Goal: Task Accomplishment & Management: Use online tool/utility

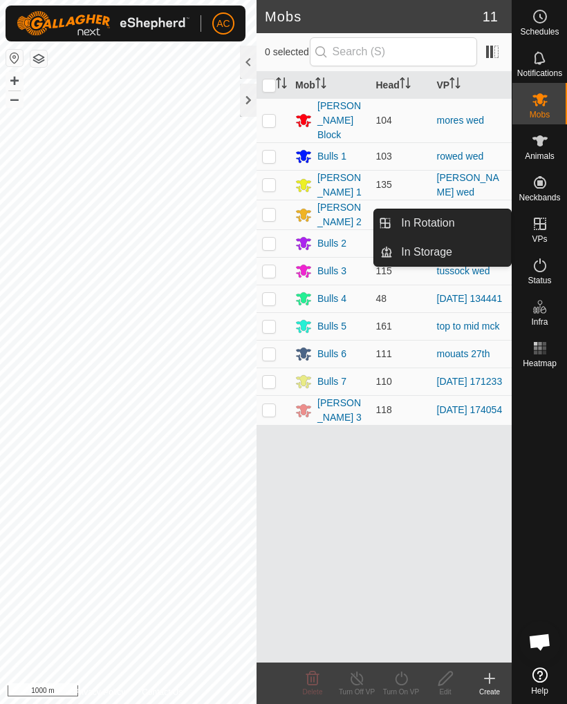
click at [437, 229] on span "In Rotation" at bounding box center [427, 223] width 53 height 17
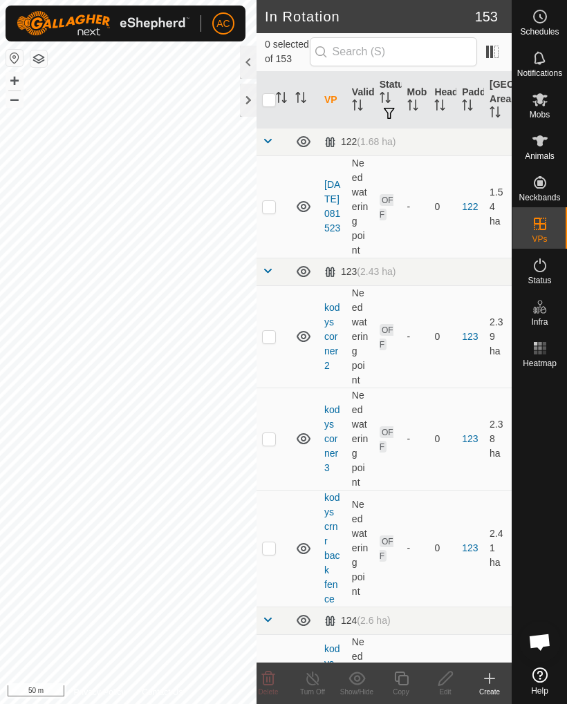
click at [484, 690] on div "Create" at bounding box center [489, 692] width 44 height 10
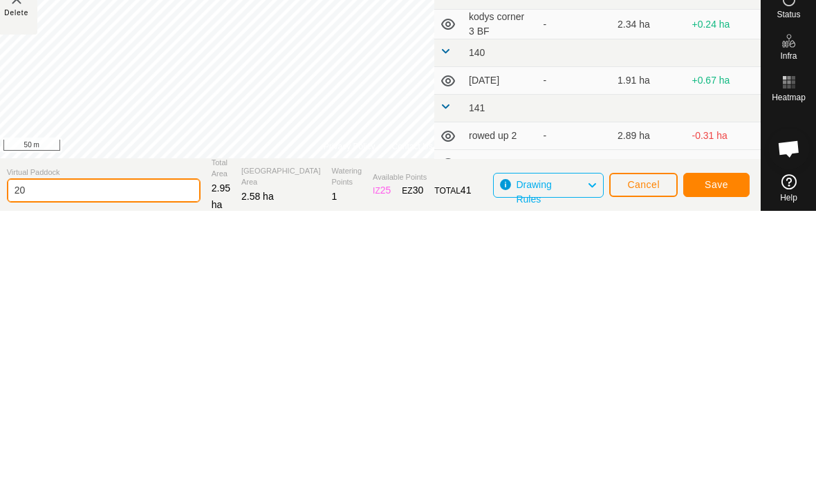
type input "2"
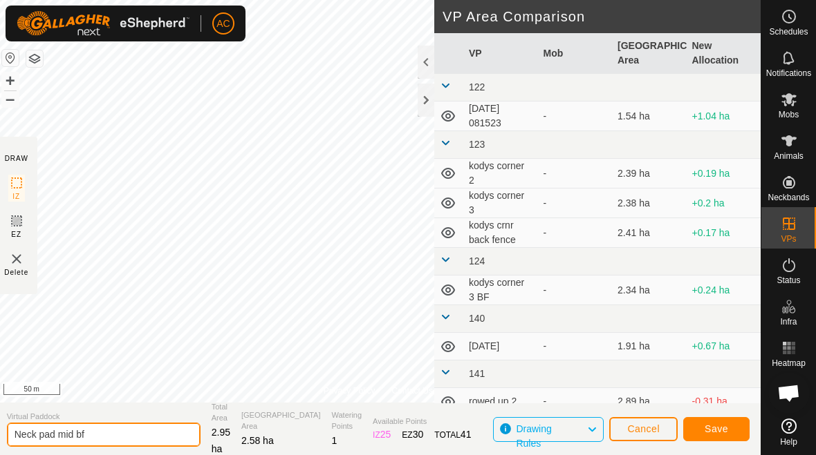
type input "Neck pad mid bf"
click at [566, 425] on span "Save" at bounding box center [715, 429] width 23 height 11
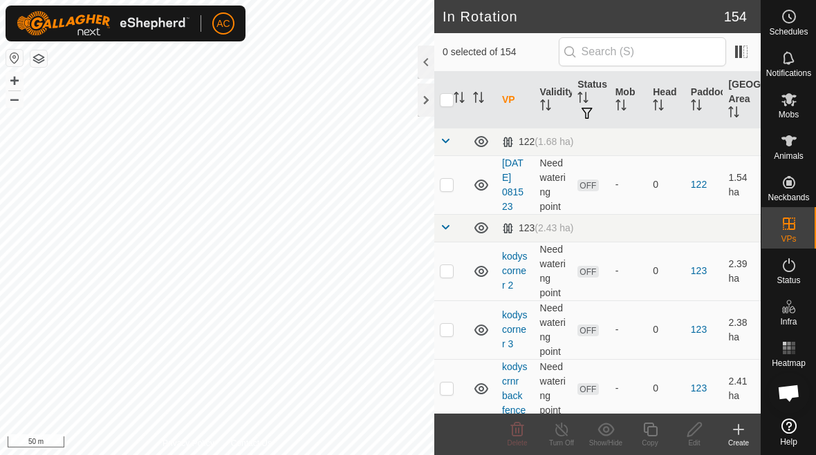
click at [566, 106] on icon at bounding box center [788, 99] width 17 height 17
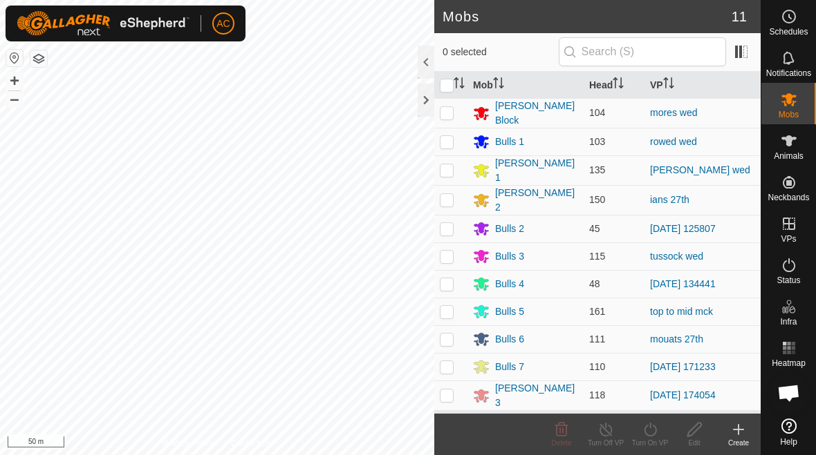
click at [440, 394] on p-checkbox at bounding box center [447, 395] width 14 height 11
checkbox input "true"
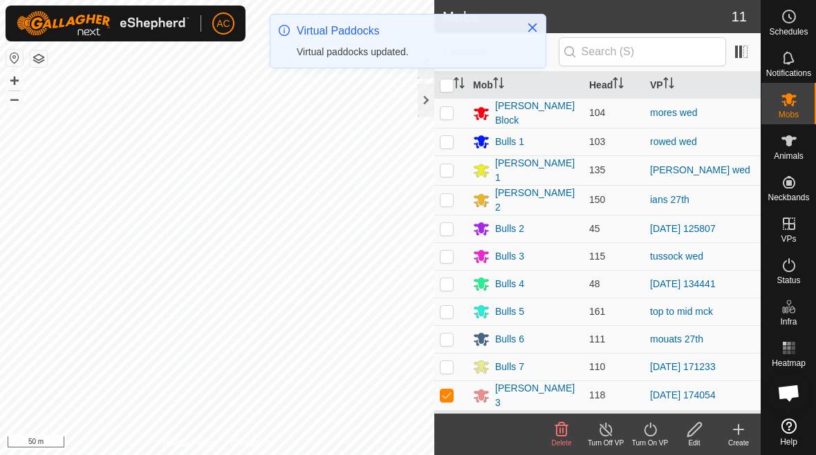
click at [566, 435] on icon at bounding box center [649, 430] width 12 height 14
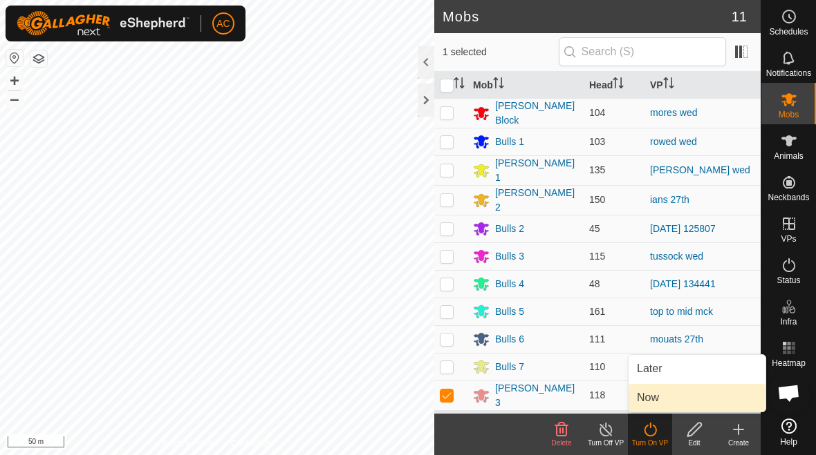
click at [566, 399] on link "Now" at bounding box center [696, 398] width 137 height 28
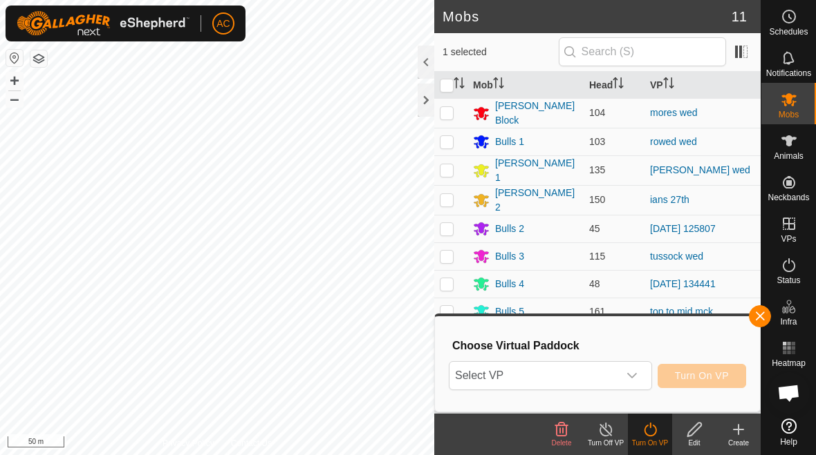
click at [566, 379] on div "dropdown trigger" at bounding box center [632, 376] width 28 height 28
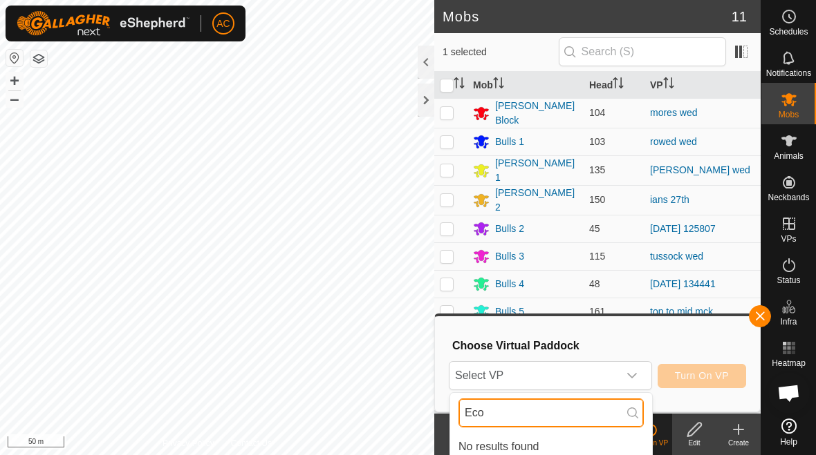
click at [566, 406] on input "Eco" at bounding box center [550, 413] width 185 height 29
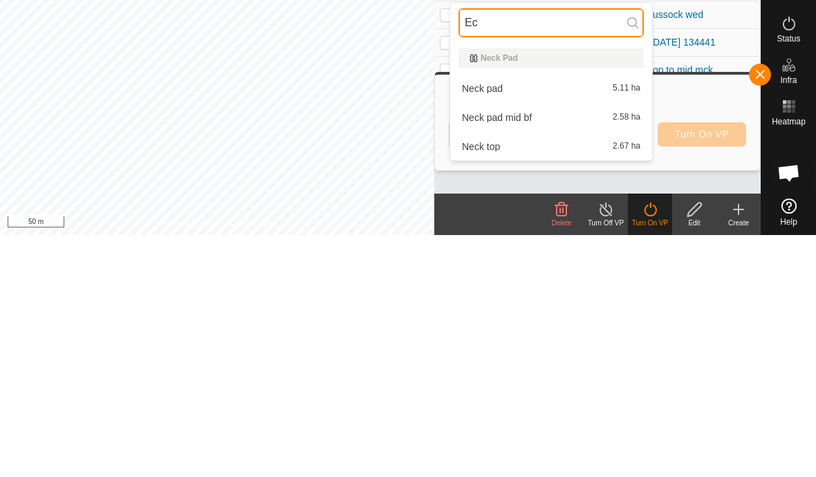
type input "E"
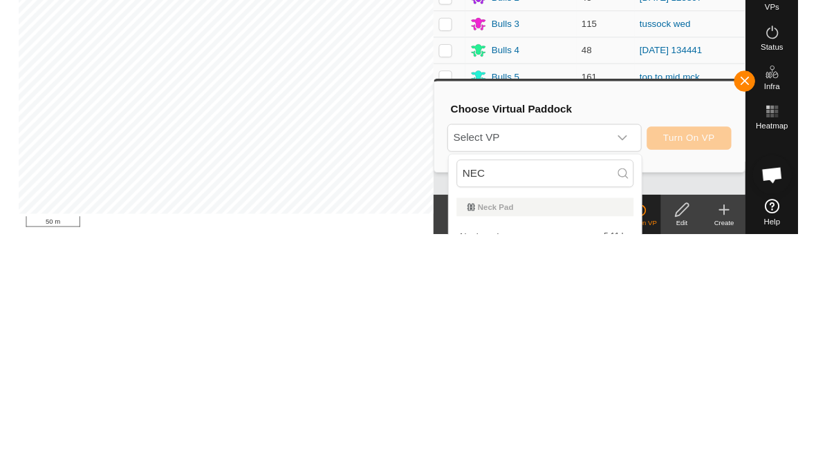
scroll to position [96, 0]
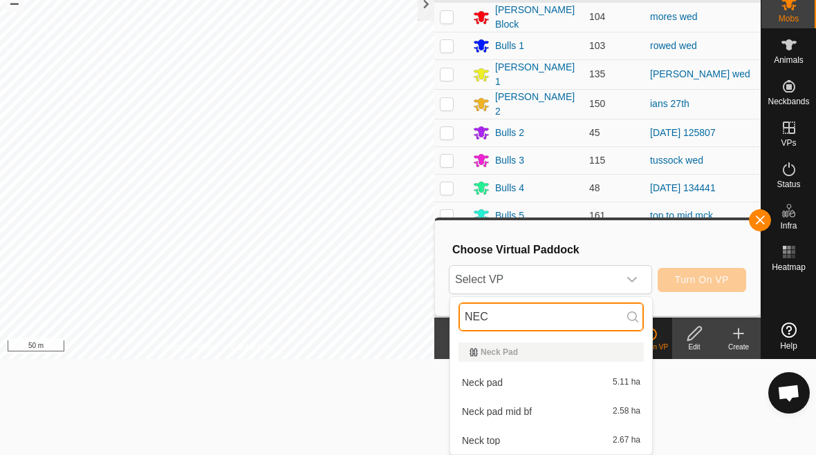
type input "NEC"
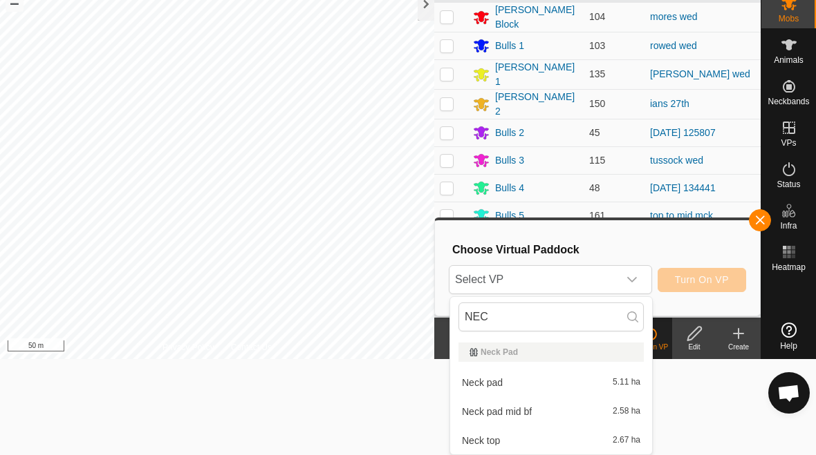
click at [530, 415] on span "Neck pad mid bf" at bounding box center [497, 412] width 70 height 10
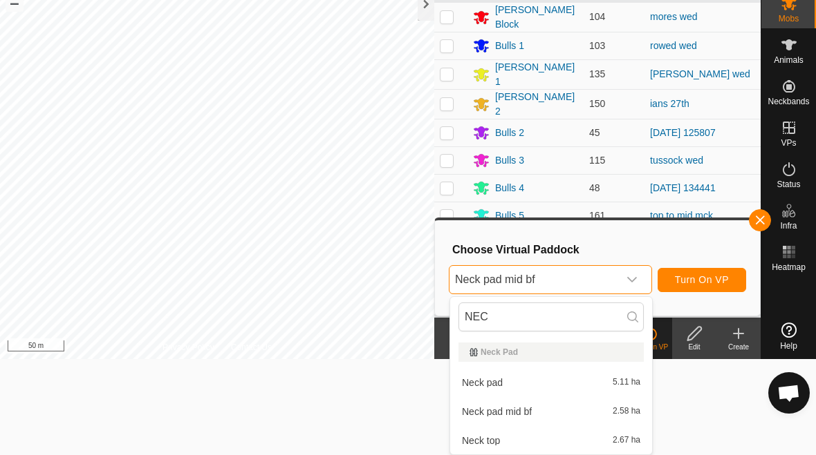
scroll to position [0, 0]
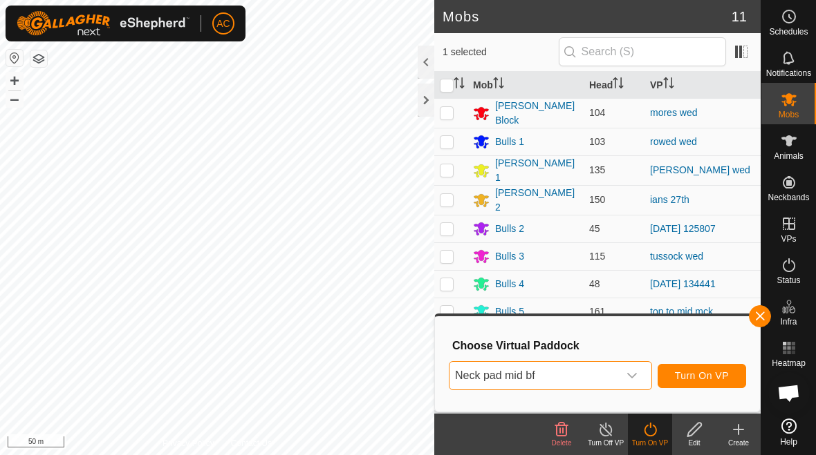
click at [566, 373] on span "Turn On VP" at bounding box center [702, 375] width 54 height 11
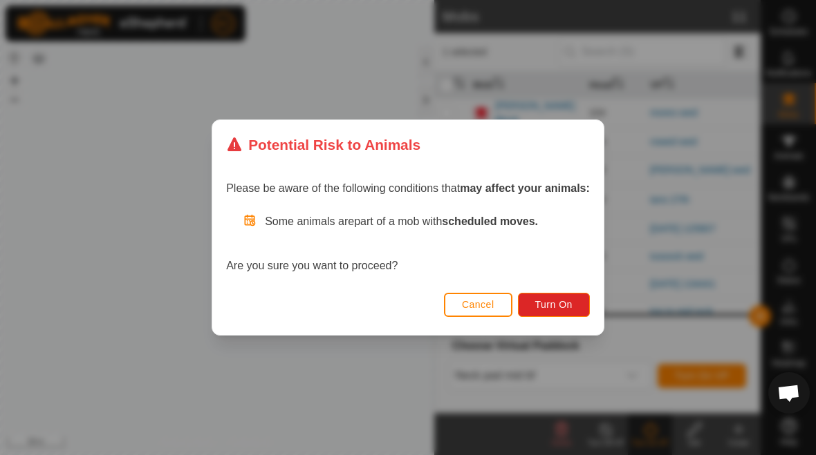
click at [563, 303] on span "Turn On" at bounding box center [553, 304] width 37 height 11
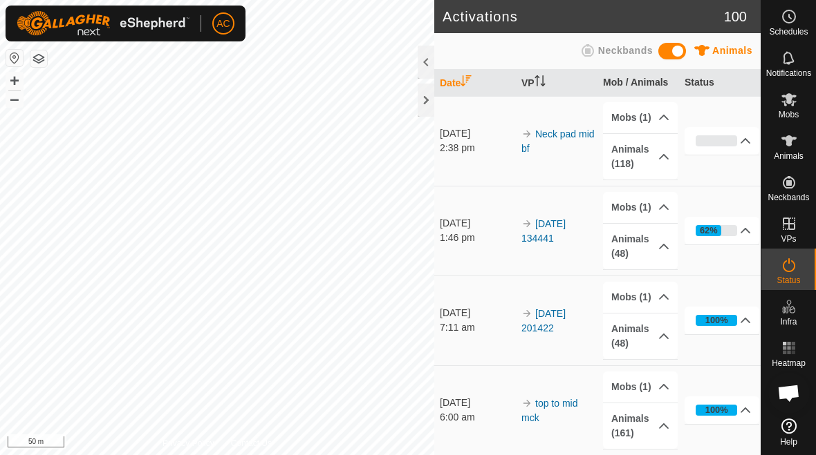
click at [429, 102] on div at bounding box center [425, 100] width 17 height 33
